Goal: Browse casually

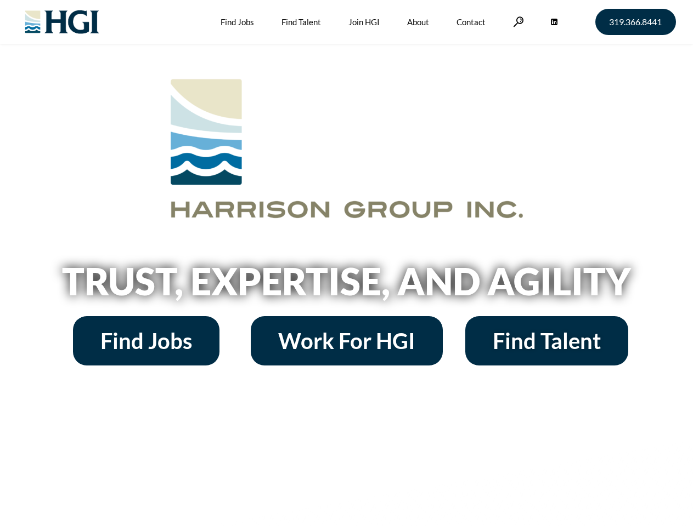
click at [346, 263] on h2 "Trust, Expertise, and Agility" at bounding box center [346, 281] width 625 height 37
click at [517, 21] on link at bounding box center [518, 21] width 11 height 10
click at [346, 285] on h2 "Trust, Expertise, and Agility" at bounding box center [346, 281] width 625 height 37
click at [346, 263] on h2 "Trust, Expertise, and Agility" at bounding box center [346, 281] width 625 height 37
click at [517, 21] on link at bounding box center [518, 21] width 11 height 10
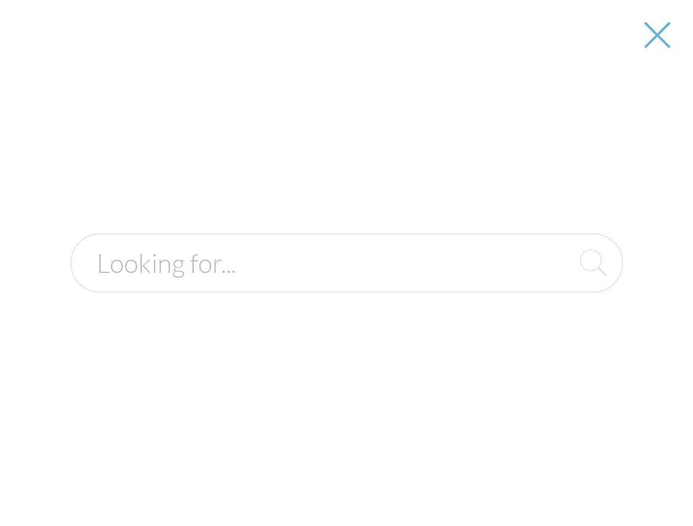
click at [346, 285] on h2 "Trust, Expertise, and Agility" at bounding box center [346, 281] width 625 height 37
